Goal: Task Accomplishment & Management: Manage account settings

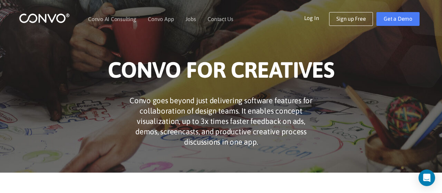
click at [318, 20] on link "Log In" at bounding box center [316, 17] width 25 height 11
click at [357, 22] on link "Sign up Free" at bounding box center [351, 19] width 44 height 14
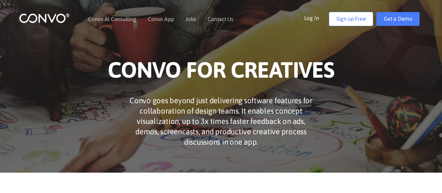
click at [349, 19] on link "Sign up Free" at bounding box center [351, 19] width 44 height 14
